Goal: Task Accomplishment & Management: Complete application form

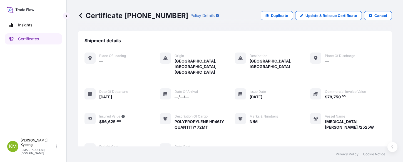
scroll to position [172, 0]
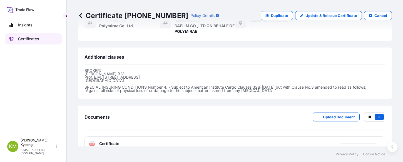
click at [29, 39] on p "Certificates" at bounding box center [28, 39] width 21 height 6
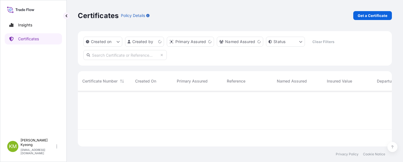
scroll to position [54, 310]
click at [361, 17] on p "Get a Certificate" at bounding box center [373, 16] width 30 height 6
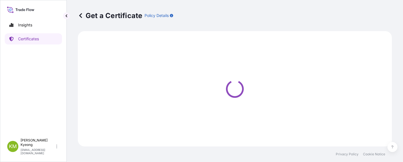
select select "Sea"
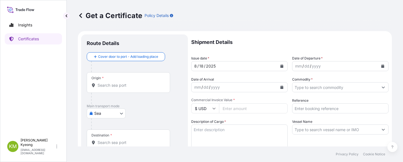
click at [121, 77] on div "Origin *" at bounding box center [128, 82] width 83 height 21
click at [121, 83] on input "Origin *" at bounding box center [131, 86] width 66 height 6
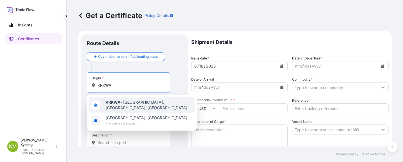
click at [110, 102] on b "KRKWA" at bounding box center [113, 102] width 15 height 5
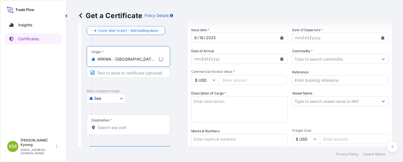
scroll to position [56, 0]
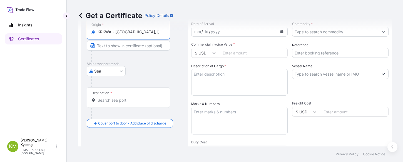
type input "KRKWA - [GEOGRAPHIC_DATA], [GEOGRAPHIC_DATA], [GEOGRAPHIC_DATA]"
click at [105, 101] on input "Destination *" at bounding box center [131, 101] width 66 height 6
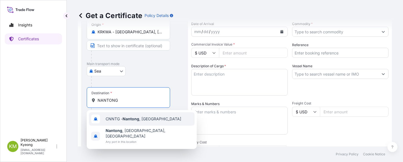
click at [123, 118] on span "CNNTG - [GEOGRAPHIC_DATA] , [GEOGRAPHIC_DATA]" at bounding box center [144, 119] width 76 height 6
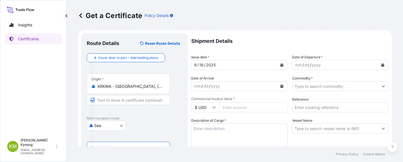
scroll to position [0, 0]
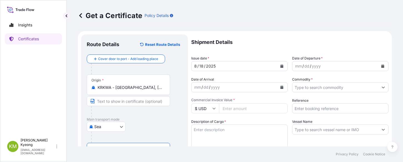
type input "CNNTG - [GEOGRAPHIC_DATA], [GEOGRAPHIC_DATA]"
click at [380, 68] on button "Calendar" at bounding box center [382, 66] width 9 height 9
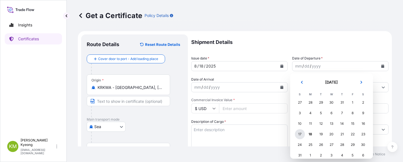
click at [302, 135] on div "17" at bounding box center [300, 134] width 10 height 10
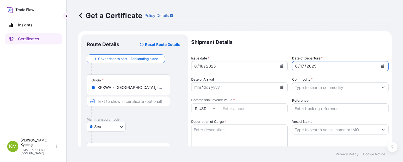
click at [323, 90] on input "Commodity *" at bounding box center [335, 87] width 86 height 10
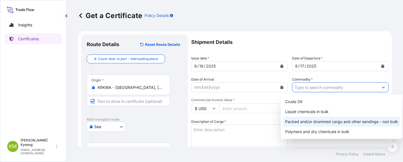
click at [329, 118] on div "Packed and/or drummed cargo and other sendings - non bulk" at bounding box center [341, 122] width 117 height 10
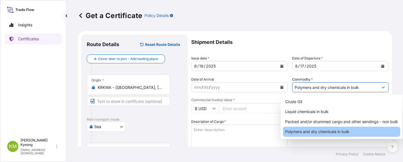
paste input "NINGBO VOYAGER 2507S"
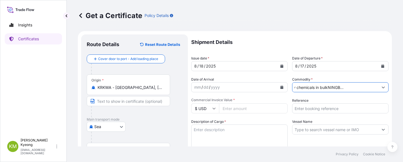
click at [372, 88] on input "Polymers and dry chemicals in bulkNINGBO VOYAGER 2507S" at bounding box center [335, 87] width 86 height 10
click at [378, 88] on button "Show suggestions" at bounding box center [383, 87] width 10 height 10
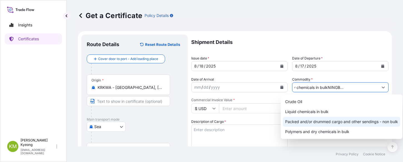
click at [375, 120] on div "Packed and/or drummed cargo and other sendings - non bulk" at bounding box center [341, 122] width 117 height 10
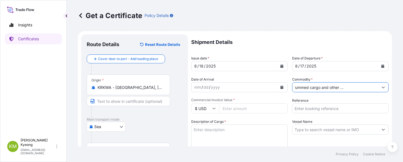
type input "Packed and/or drummed cargo and other sendings - non bulk"
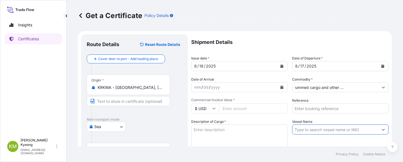
click at [332, 131] on input "Vessel Name" at bounding box center [335, 130] width 86 height 10
paste input "NINGBO VOYAGER 2507S"
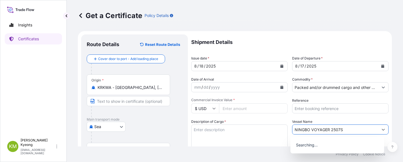
type input "NINGBO VOYAGER 2507S"
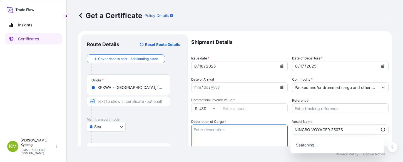
click at [228, 138] on textarea "Description of Cargo *" at bounding box center [239, 138] width 96 height 27
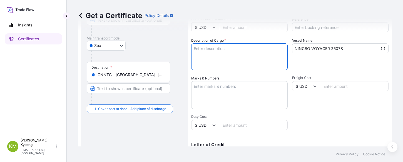
scroll to position [83, 0]
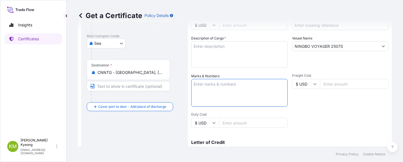
click at [213, 93] on textarea "Marks & Numbers" at bounding box center [239, 93] width 96 height 28
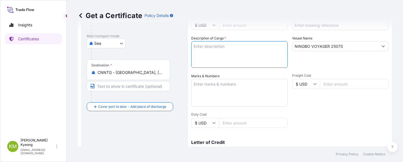
click at [216, 57] on textarea "Description of Cargo *" at bounding box center [239, 54] width 96 height 27
paste textarea "POLYPROPYLENE YH461X"
click at [224, 53] on textarea "POLYPROPYLENE YH461X" at bounding box center [239, 54] width 96 height 27
paste textarea "QTY:48MT"
type textarea "POLYPROPYLENE YH461X QTY:48MT"
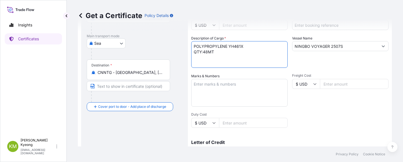
click at [221, 88] on textarea "Marks & Numbers" at bounding box center [239, 93] width 96 height 28
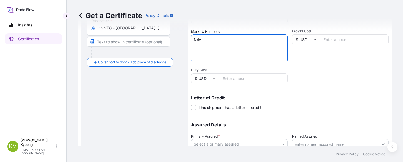
scroll to position [172, 0]
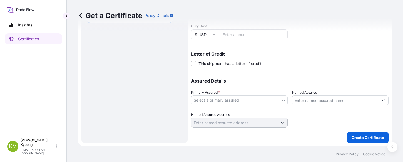
type textarea "N/M"
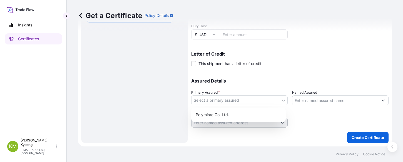
click at [214, 100] on body "Insights Certificates [PERSON_NAME] Min [PERSON_NAME] [EMAIL_ADDRESS][DOMAIN_NA…" at bounding box center [201, 81] width 403 height 162
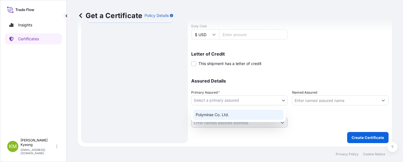
click at [219, 114] on div "Polymirae Co. Ltd." at bounding box center [239, 115] width 90 height 10
select select "32021"
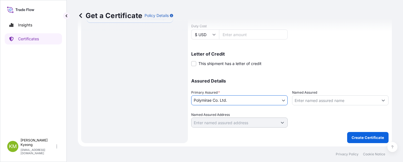
click at [316, 100] on input "Named Assured" at bounding box center [335, 100] width 86 height 10
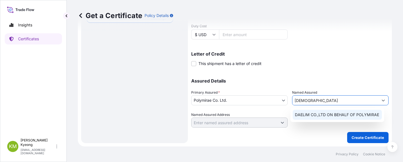
click at [321, 116] on span "DAELIM CO.,LTD ON BEHALF OF POLYMIRAE" at bounding box center [337, 115] width 84 height 6
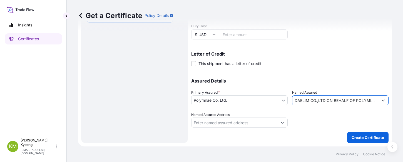
type input "DAELIM CO.,LTD ON BEHALF OF POLYMIRAE"
click at [315, 76] on div "Assured Details Primary Assured * Polymirae Co. Ltd. Polymirae Co. Ltd. Named A…" at bounding box center [289, 100] width 197 height 56
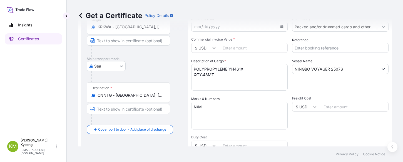
scroll to position [5, 0]
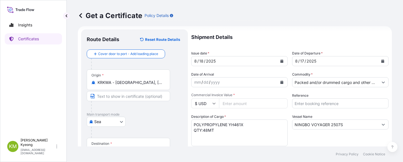
click at [231, 104] on input "Commercial Invoice Value *" at bounding box center [253, 103] width 69 height 10
type input "67200"
click at [297, 33] on p "Shipment Details" at bounding box center [289, 37] width 197 height 16
click at [322, 105] on input "Reference" at bounding box center [340, 103] width 96 height 10
type input "2326770"
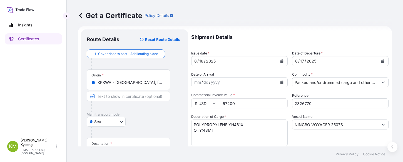
click at [286, 38] on p "Shipment Details" at bounding box center [289, 37] width 197 height 16
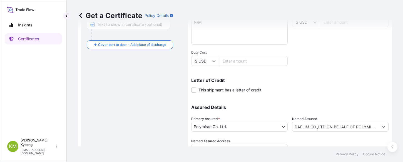
scroll to position [172, 0]
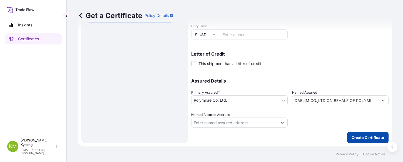
click at [357, 134] on button "Create Certificate" at bounding box center [367, 137] width 41 height 11
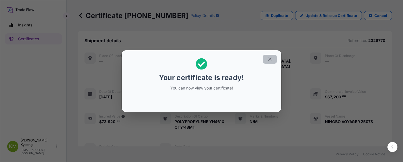
click at [269, 60] on icon "button" at bounding box center [269, 59] width 3 height 3
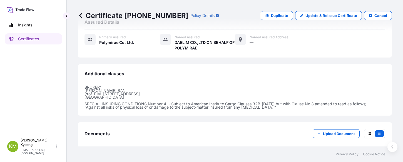
scroll to position [172, 0]
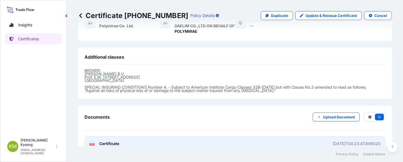
click at [111, 141] on span "Certificate" at bounding box center [109, 144] width 20 height 6
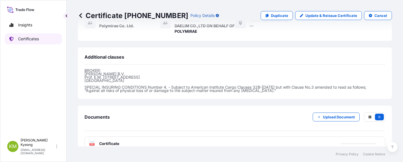
click at [42, 41] on link "Certificates" at bounding box center [33, 38] width 57 height 11
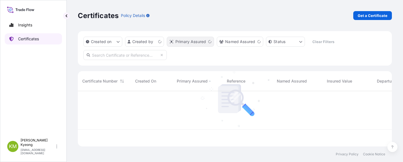
scroll to position [54, 310]
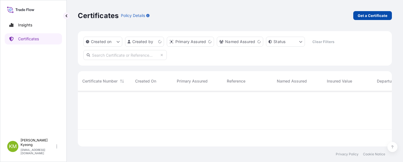
click at [358, 17] on link "Get a Certificate" at bounding box center [372, 15] width 39 height 9
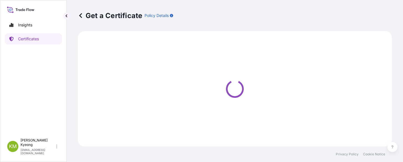
select select "Sea"
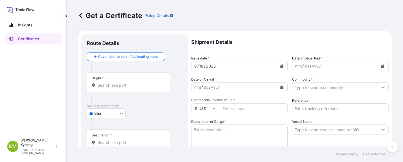
click at [122, 86] on input "Origin *" at bounding box center [131, 86] width 66 height 6
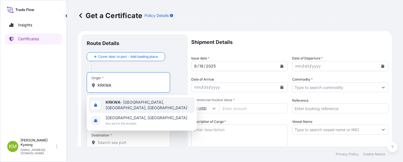
click at [109, 105] on b "KRKWA" at bounding box center [113, 102] width 15 height 5
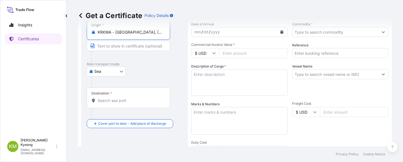
scroll to position [56, 0]
type input "KRKWA - [GEOGRAPHIC_DATA], [GEOGRAPHIC_DATA], [GEOGRAPHIC_DATA]"
click at [100, 104] on div "Destination *" at bounding box center [128, 97] width 83 height 21
click at [100, 103] on input "Destination *" at bounding box center [131, 101] width 66 height 6
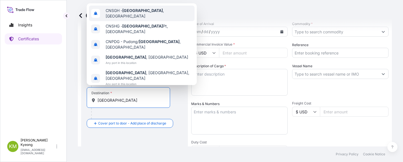
click at [141, 21] on div "CNSGH - [GEOGRAPHIC_DATA] , [GEOGRAPHIC_DATA]" at bounding box center [142, 14] width 106 height 16
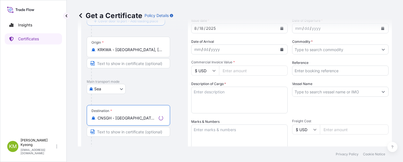
scroll to position [28, 0]
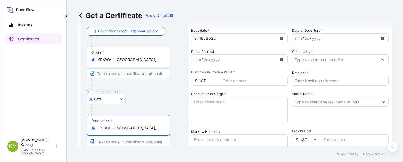
type input "CNSGH - [GEOGRAPHIC_DATA], [GEOGRAPHIC_DATA]"
click at [378, 39] on button "Calendar" at bounding box center [382, 38] width 9 height 9
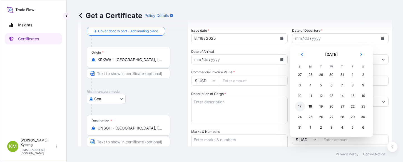
click at [297, 108] on div "17" at bounding box center [300, 106] width 10 height 10
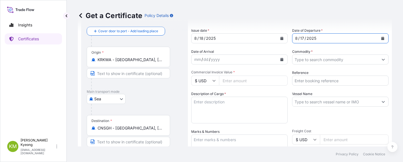
click at [312, 59] on input "Commodity *" at bounding box center [335, 59] width 86 height 10
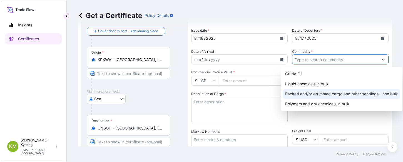
click at [322, 96] on div "Packed and/or drummed cargo and other sendings - non bulk" at bounding box center [341, 94] width 117 height 10
type input "Packed and/or drummed cargo and other sendings - non bulk"
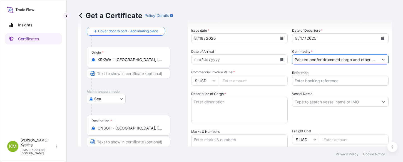
click at [231, 83] on input "Commercial Invoice Value *" at bounding box center [253, 81] width 69 height 10
type input "78750"
click at [303, 120] on div "Vessel Name" at bounding box center [340, 107] width 96 height 32
click at [331, 102] on input "Vessel Name" at bounding box center [335, 102] width 86 height 10
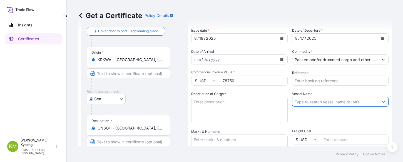
paste input "JAKARTA VOYAGER 2507S"
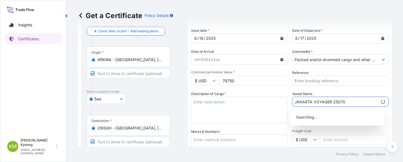
type input "JAKARTA VOYAGER 2507S"
click at [214, 111] on textarea "Description of Cargo *" at bounding box center [239, 110] width 96 height 27
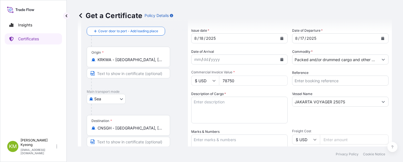
click at [227, 107] on textarea "Description of Cargo *" at bounding box center [239, 110] width 96 height 27
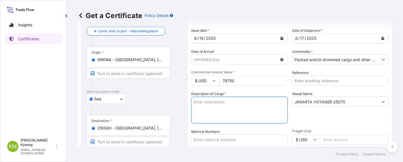
paste textarea "POLYPROPYLENE HP461Y"
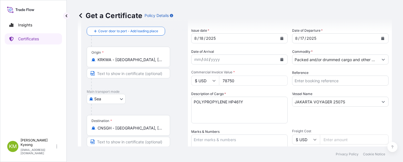
click at [246, 106] on textarea "POLYPROPYLENE HP461Y" at bounding box center [239, 110] width 96 height 27
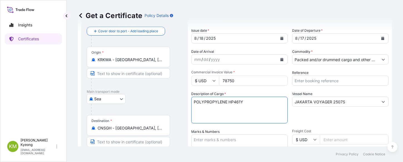
paste textarea "QUANTITY: 72MT"
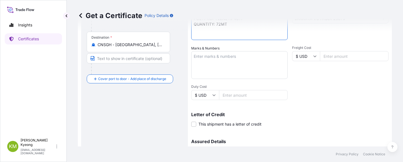
type textarea "POLYPROPYLENE HP461Y QUANTITY: 72MT"
click at [219, 65] on textarea "Marks & Numbers" at bounding box center [239, 65] width 96 height 28
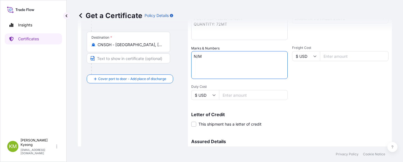
type textarea "N/M"
click at [309, 83] on div "Shipment Details Issue date * [DATE] Date of Departure * [DATE] Date of Arrival…" at bounding box center [289, 55] width 197 height 265
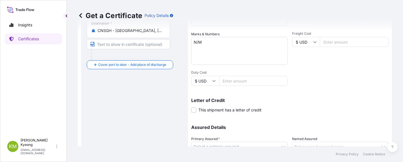
scroll to position [139, 0]
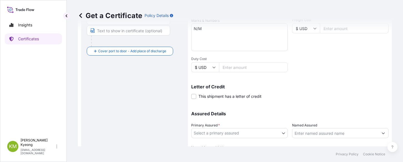
click at [201, 132] on body "Insights Certificates [PERSON_NAME] Min [PERSON_NAME] [EMAIL_ADDRESS][DOMAIN_NA…" at bounding box center [201, 81] width 403 height 162
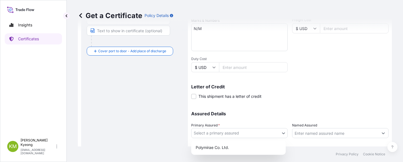
click at [209, 146] on div "Polymirae Co. Ltd." at bounding box center [239, 148] width 90 height 10
select select "32021"
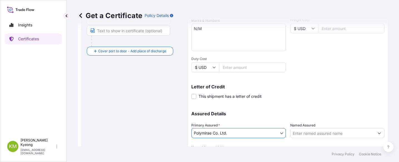
click at [306, 134] on input "Named Assured" at bounding box center [333, 133] width 84 height 10
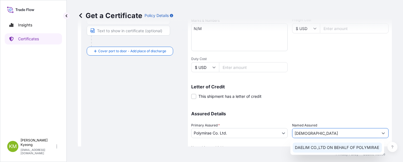
click at [312, 150] on span "DAELIM CO.,LTD ON BEHALF OF POLYMIRAE" at bounding box center [337, 148] width 84 height 6
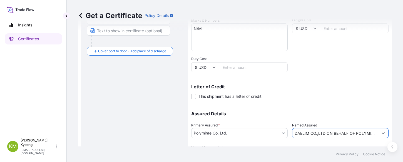
type input "DAELIM CO.,LTD ON BEHALF OF POLYMIRAE"
click at [316, 97] on div "Letter of Credit This shipment has a letter of credit Letter of credit * Letter…" at bounding box center [289, 92] width 197 height 15
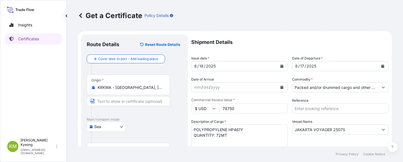
click at [316, 109] on input "Reference" at bounding box center [340, 108] width 96 height 10
click at [71, 40] on div "Get a Certificate Policy Details Route Details Reset Route Details Cover door t…" at bounding box center [235, 73] width 336 height 147
click at [307, 108] on input "Reference" at bounding box center [340, 108] width 96 height 10
type input "2327076-2"
click at [331, 45] on p "Shipment Details" at bounding box center [289, 42] width 197 height 16
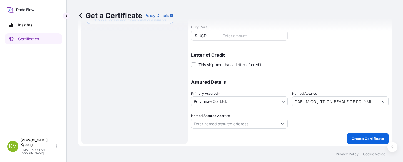
scroll to position [172, 0]
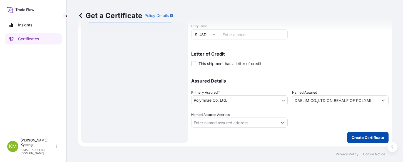
click at [371, 142] on button "Create Certificate" at bounding box center [367, 137] width 41 height 11
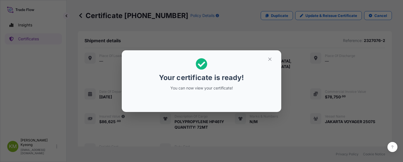
drag, startPoint x: 126, startPoint y: 98, endPoint x: 136, endPoint y: 98, distance: 10.0
click at [126, 98] on section "Your certificate is ready! You can now view your certificate!" at bounding box center [202, 81] width 160 height 62
click at [269, 61] on icon "button" at bounding box center [269, 59] width 5 height 5
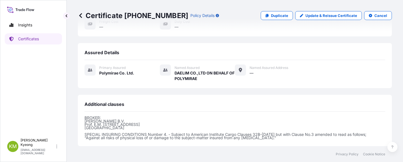
scroll to position [172, 0]
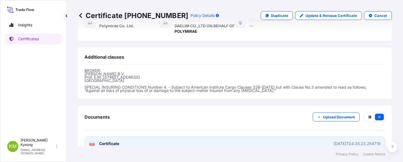
click at [119, 141] on span "Certificate" at bounding box center [109, 144] width 20 height 6
